Goal: Use online tool/utility: Use online tool/utility

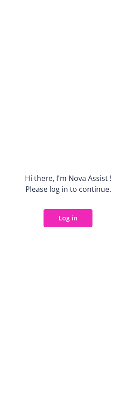
click at [86, 220] on button "Log in" at bounding box center [68, 218] width 49 height 18
click at [77, 217] on button "Log in" at bounding box center [68, 218] width 49 height 18
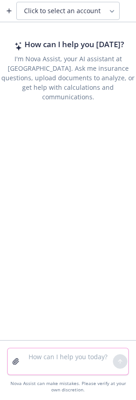
click at [64, 355] on textarea at bounding box center [68, 361] width 90 height 26
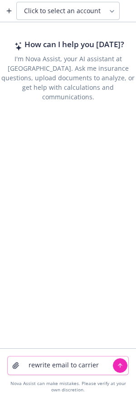
paste textarea "Hi Megan, Bailey Runchey should not be terminated, she was hired on 8/13/25 whi…"
type textarea "rewrite email to carrier Hi Megan, Bailey Runchey should not be terminated, she…"
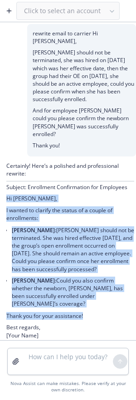
drag, startPoint x: 92, startPoint y: 294, endPoint x: 2, endPoint y: 186, distance: 141.0
click at [2, 186] on div "Certainly! Here’s a polished and professional rewrite: Subject: Enrollment Conf…" at bounding box center [68, 251] width 136 height 190
copy div "Hi Megan, I wanted to clarify the status of a couple of enrollments: Bailey Run…"
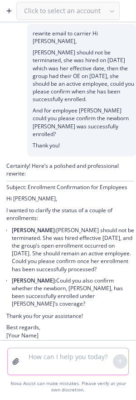
click at [46, 360] on textarea at bounding box center [68, 361] width 90 height 26
paste textarea "Could you please explain what is not updating correrlt on the file feed to show…"
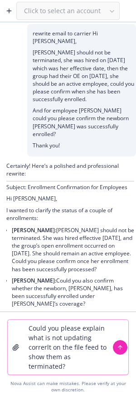
click at [29, 331] on textarea "Could you please explain what is not updating correrlt on the file feed to show…" at bounding box center [68, 347] width 90 height 55
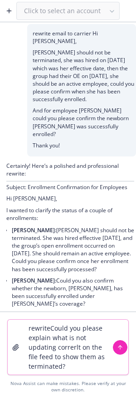
type textarea "rewrite Could you please explain what is not updating correrlt on the file feed…"
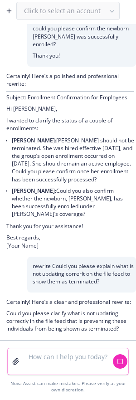
scroll to position [97, 0]
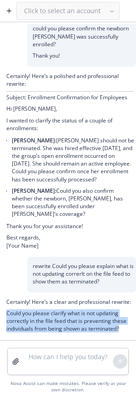
drag, startPoint x: 120, startPoint y: 330, endPoint x: 5, endPoint y: 315, distance: 116.1
click at [5, 315] on div "Certainly! Here’s a clear and professional rewrite: Could you please clarify wh…" at bounding box center [68, 316] width 136 height 48
copy p "Could you please clarify what is not updating correctly in the file feed that i…"
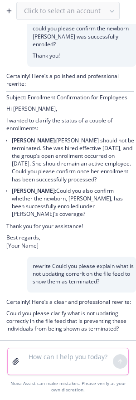
click at [54, 360] on textarea at bounding box center [68, 361] width 90 height 26
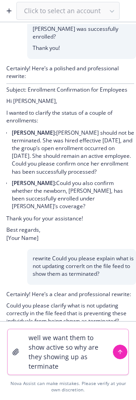
type textarea "well we want them to show active so why are they showing up as terminated"
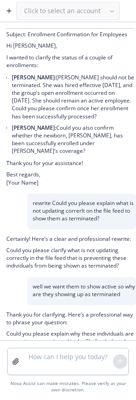
scroll to position [204, 0]
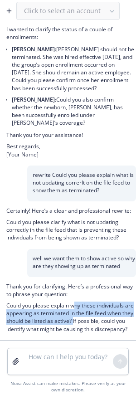
drag, startPoint x: 73, startPoint y: 299, endPoint x: 102, endPoint y: 317, distance: 33.8
click at [102, 317] on p "Could you please explain why these individuals are appearing as terminated in t…" at bounding box center [70, 317] width 128 height 31
copy p "hy these individuals are appearing as terminated in the file feed when they sho…"
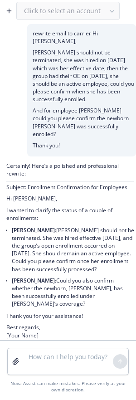
scroll to position [204, 0]
